Goal: Find specific page/section: Find specific page/section

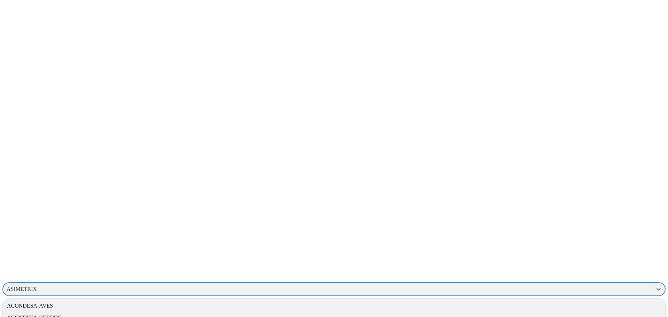
click at [523, 284] on div "ASIMETRIX" at bounding box center [327, 289] width 649 height 10
type input "porci"
